Goal: Task Accomplishment & Management: Use online tool/utility

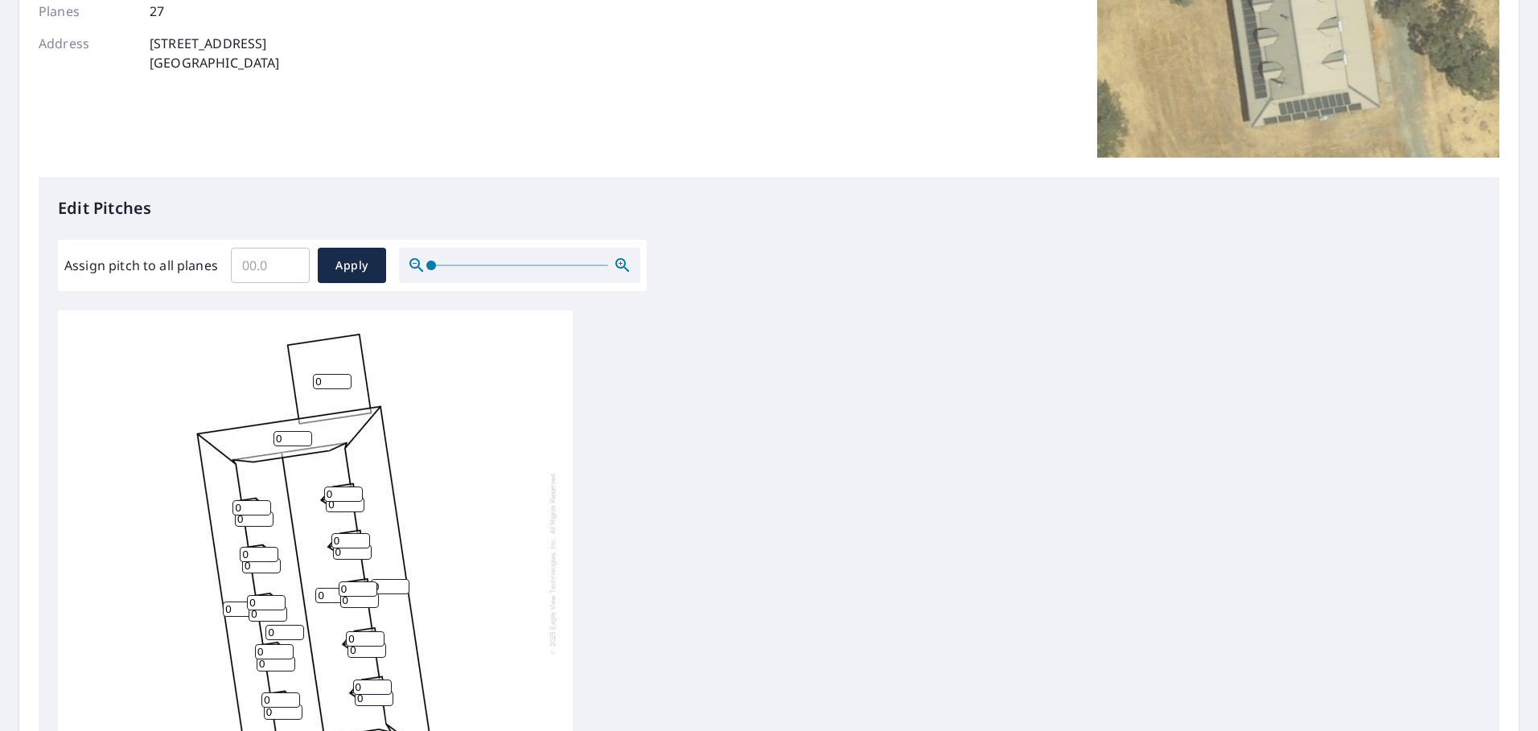
scroll to position [16, 0]
click at [258, 253] on input "Assign pitch to all planes" at bounding box center [270, 265] width 79 height 45
click at [258, 264] on input "Assign pitch to all planes" at bounding box center [270, 265] width 79 height 45
type input "7"
click at [338, 275] on span "Apply" at bounding box center [352, 266] width 43 height 20
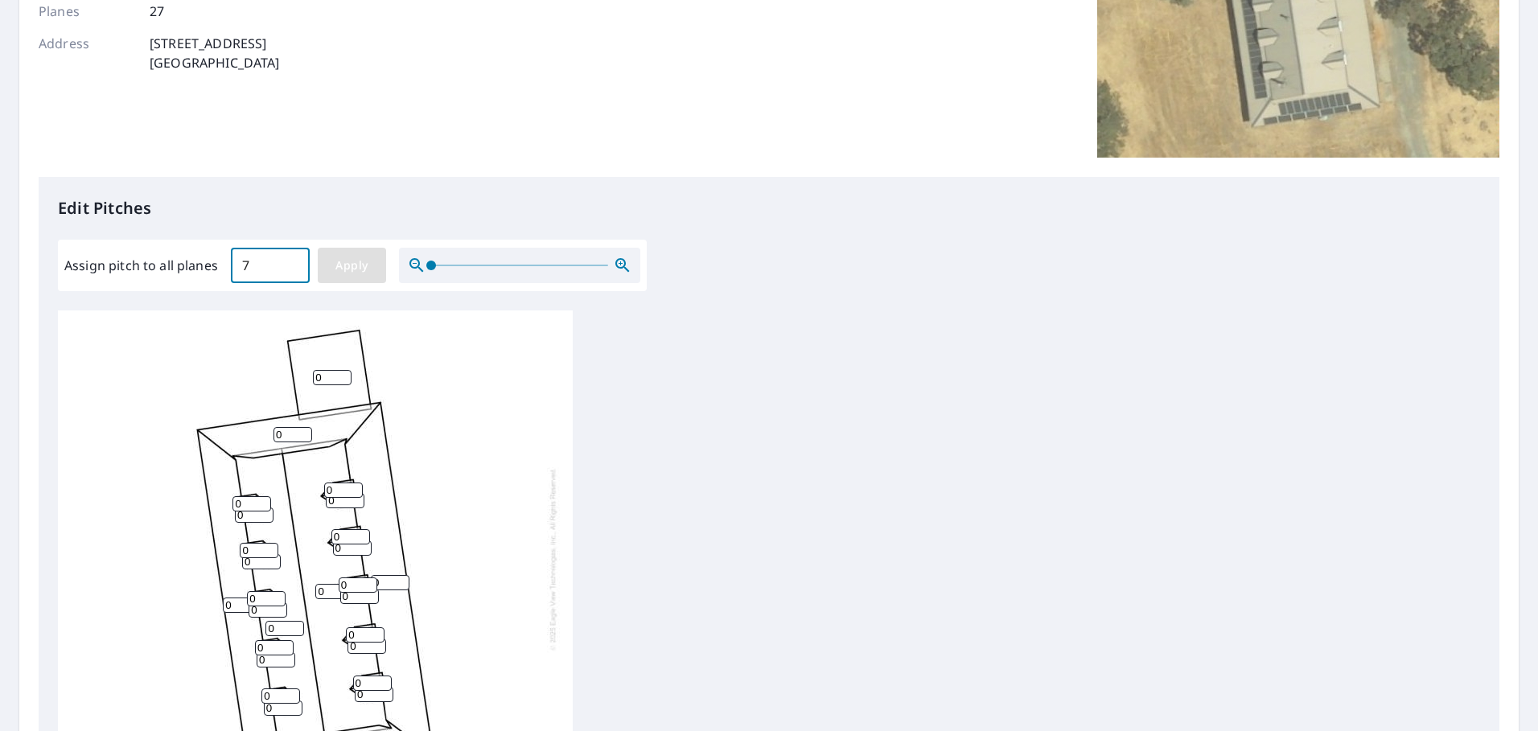
type input "7"
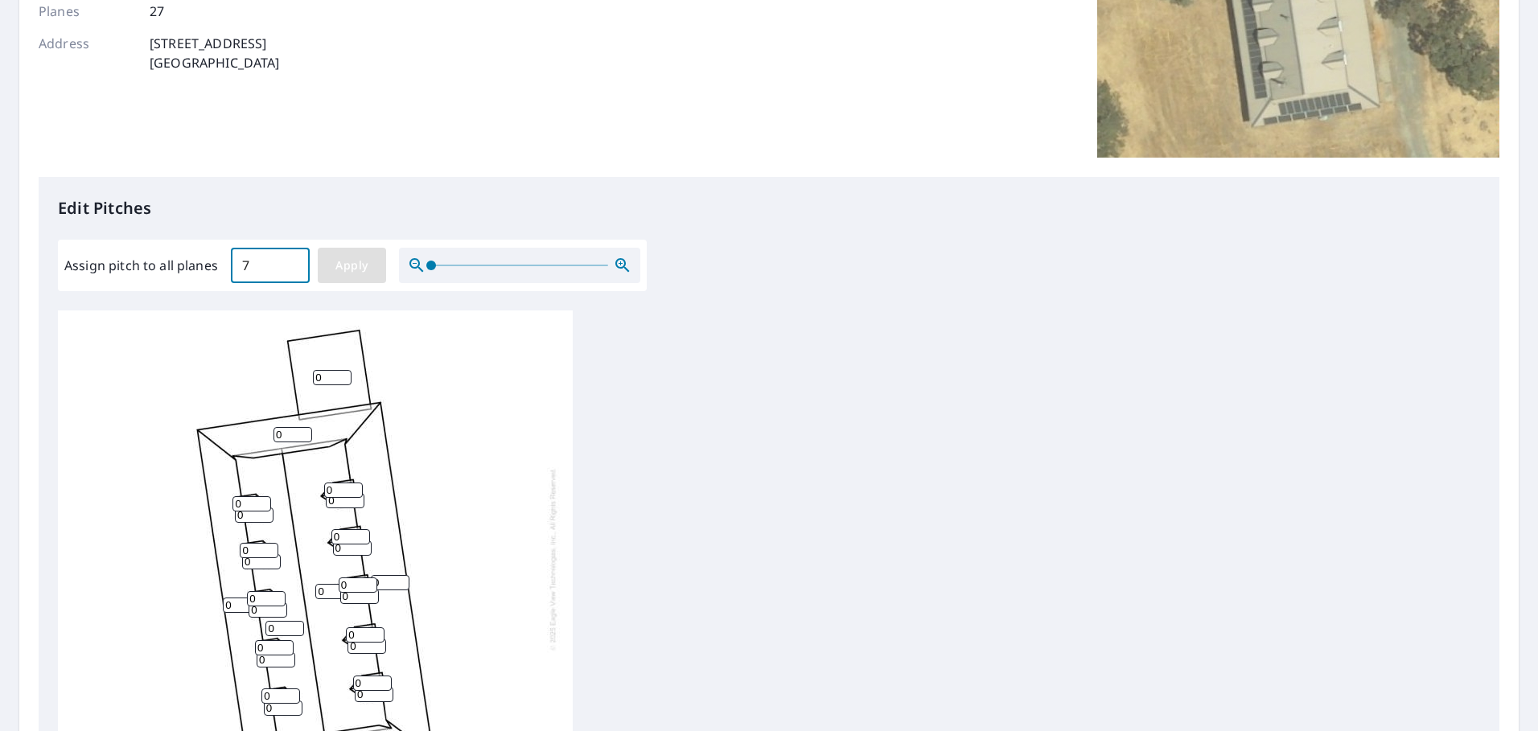
type input "7"
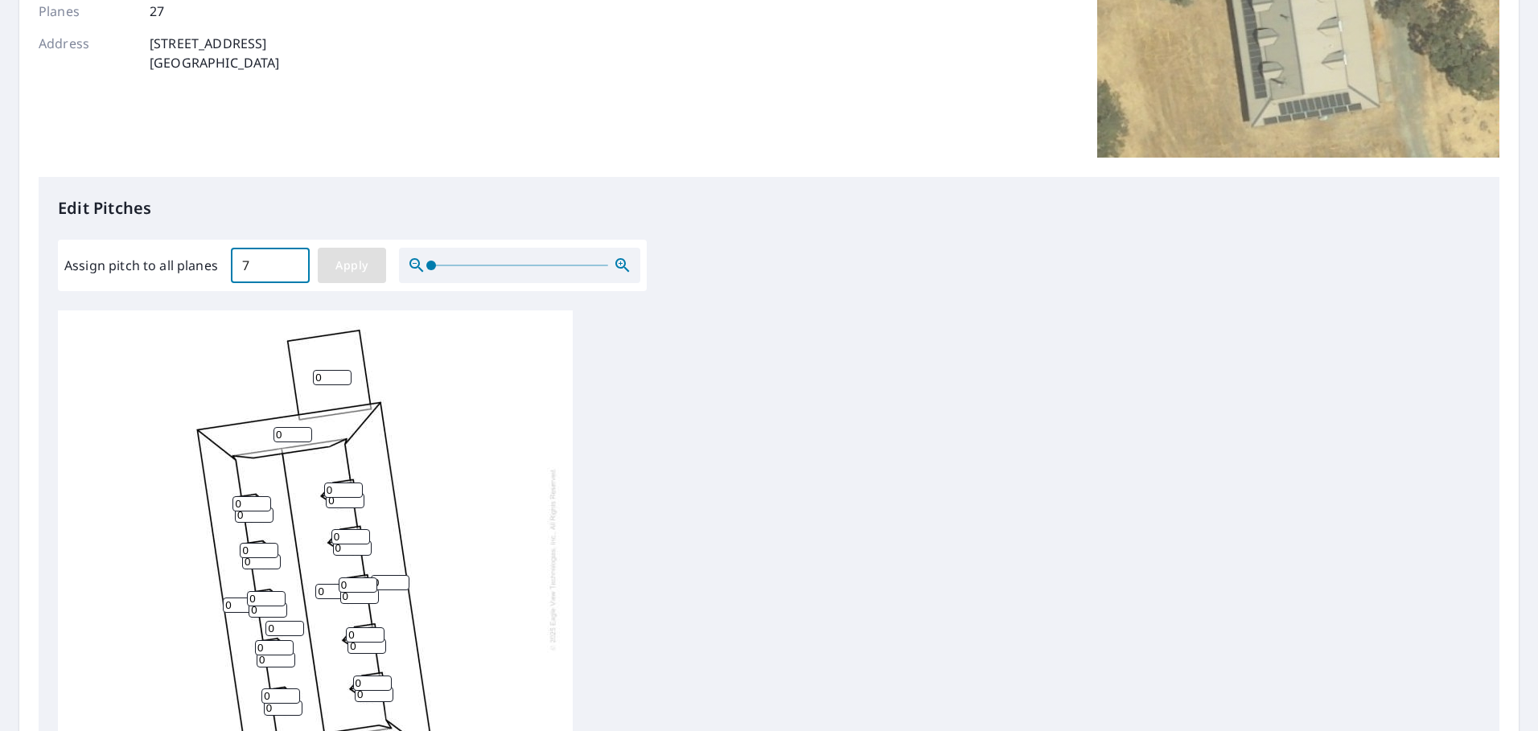
type input "7"
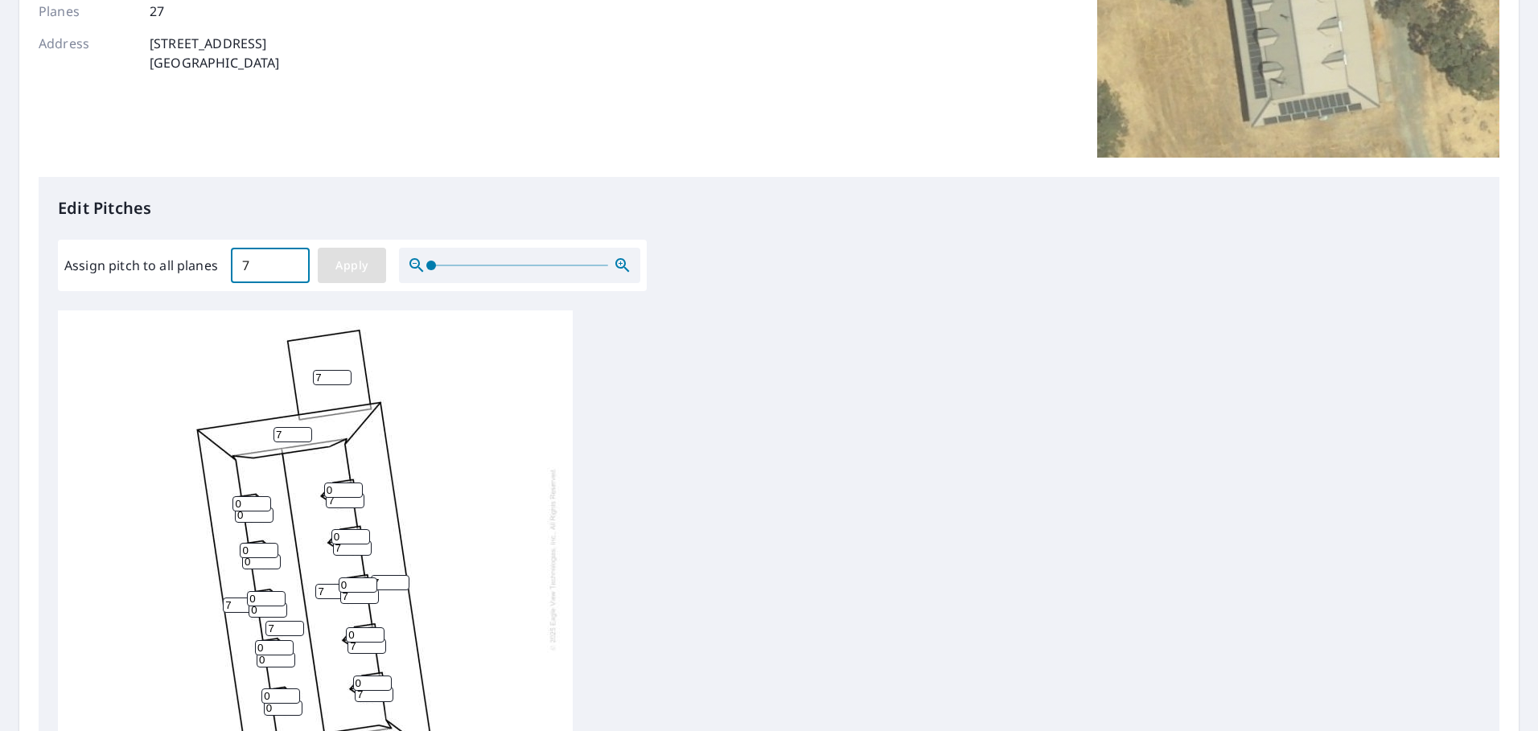
type input "7"
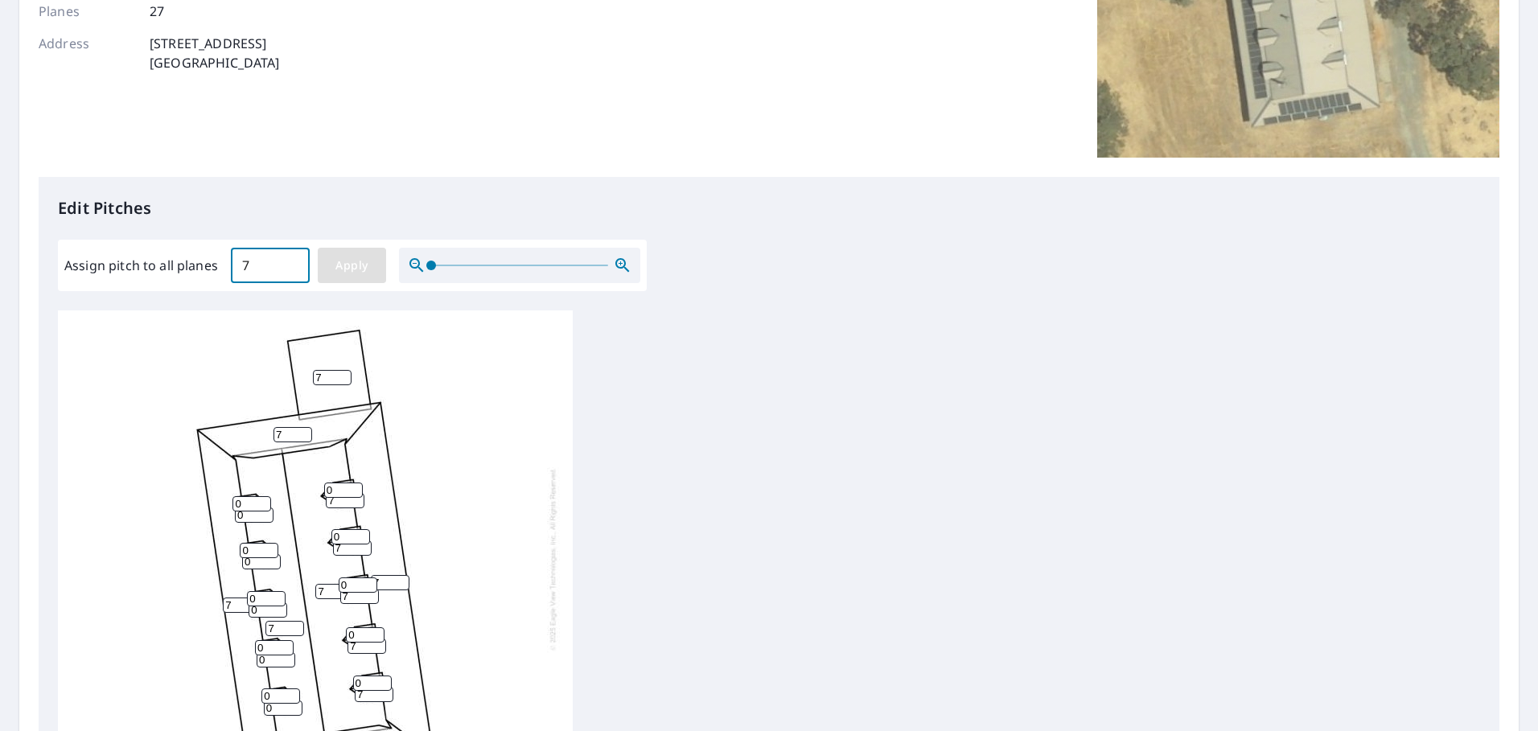
type input "7"
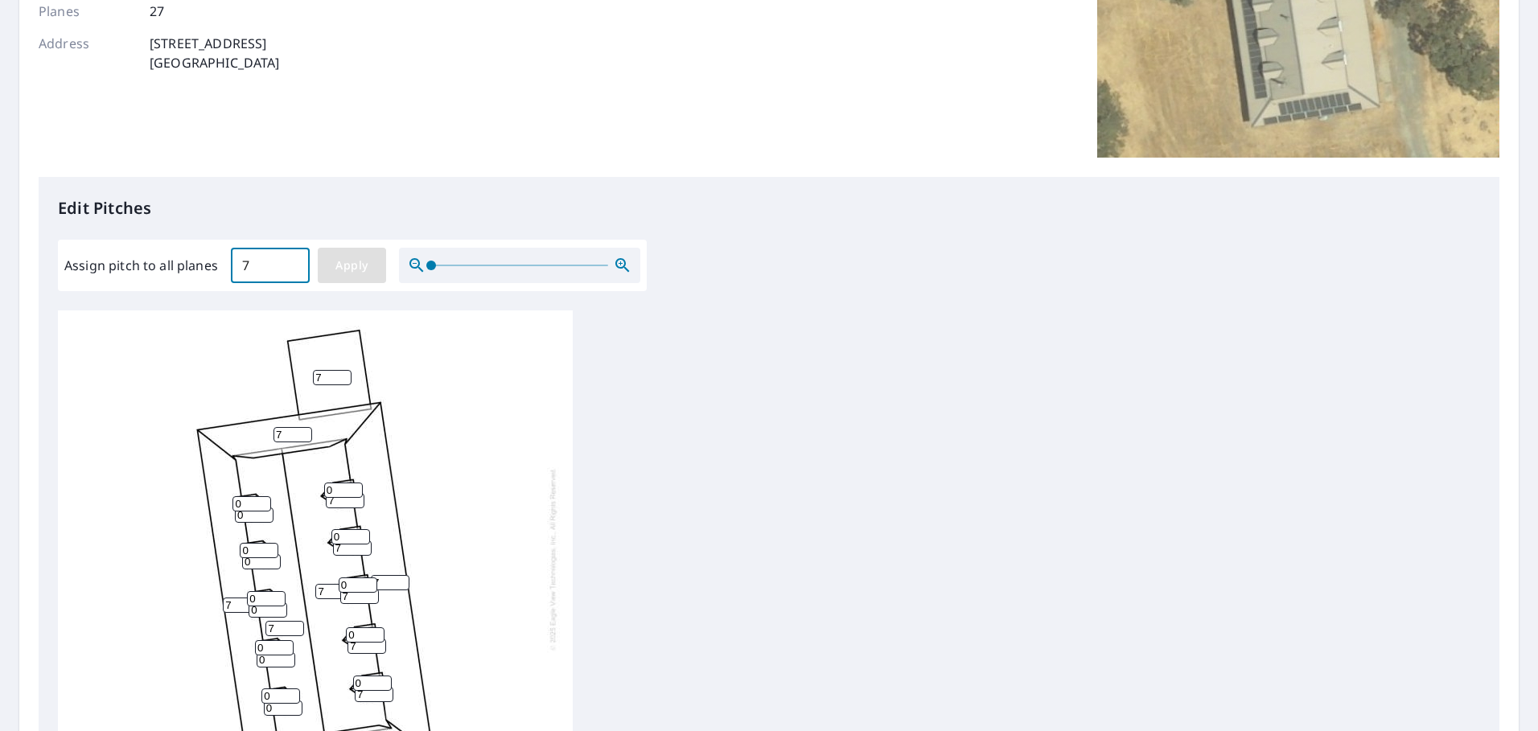
type input "7"
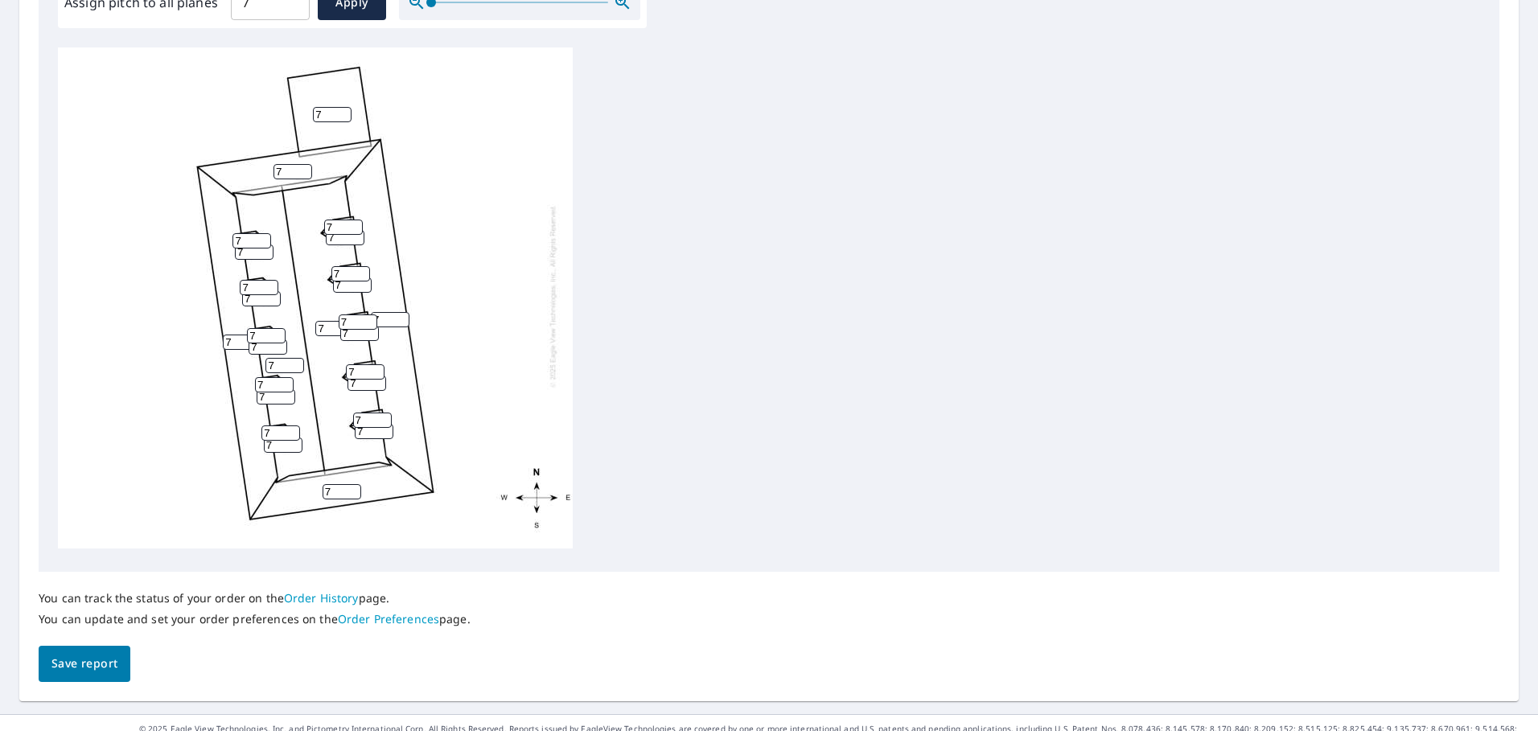
scroll to position [0, 0]
click at [100, 655] on span "Save report" at bounding box center [84, 664] width 66 height 20
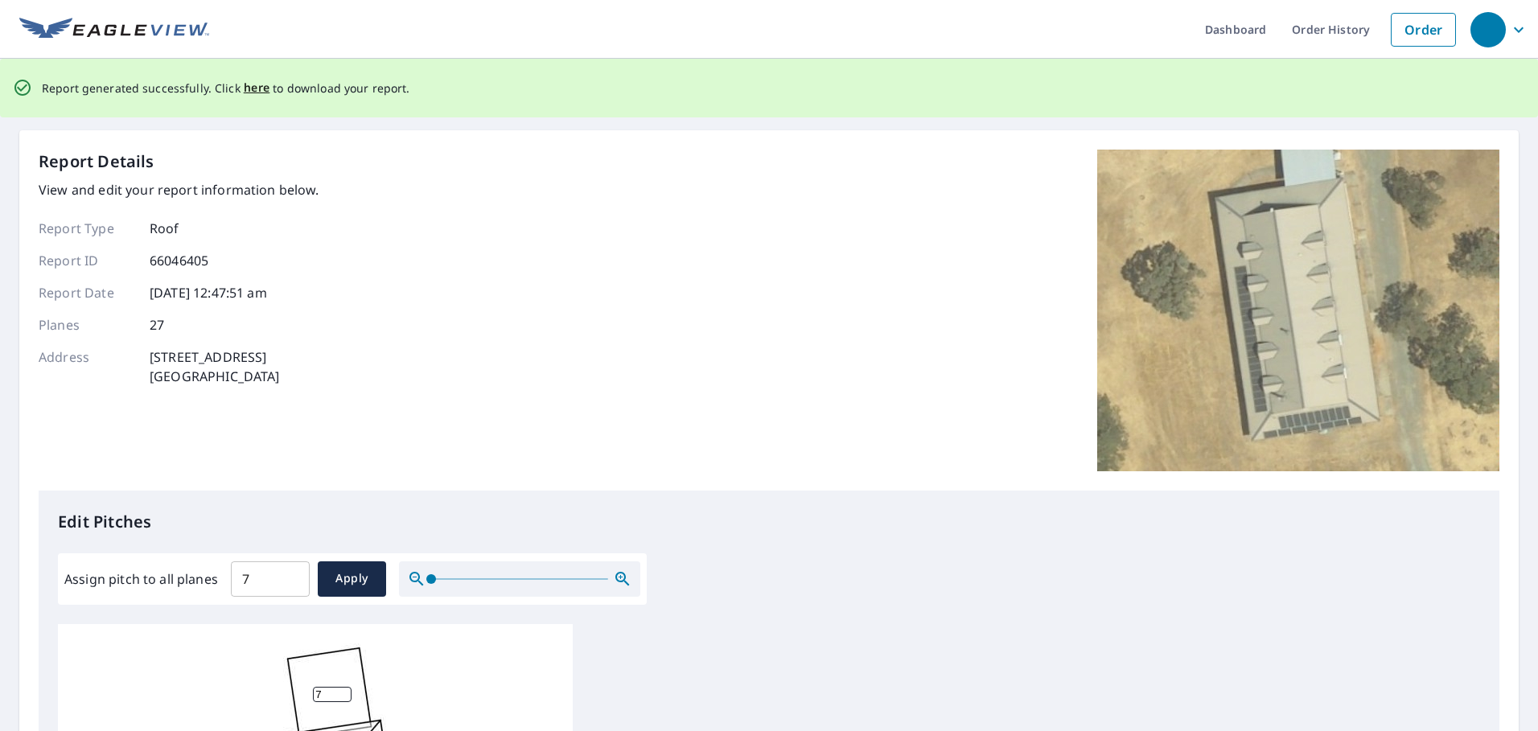
click at [181, 261] on p "66046405" at bounding box center [179, 260] width 59 height 19
copy p "66046405"
